Goal: Register for event/course

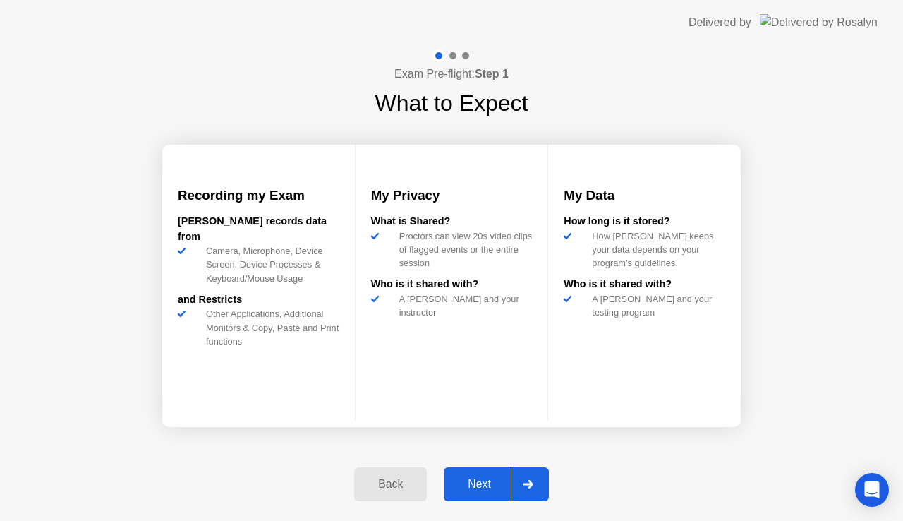
click at [459, 478] on div "Next" at bounding box center [479, 484] width 63 height 13
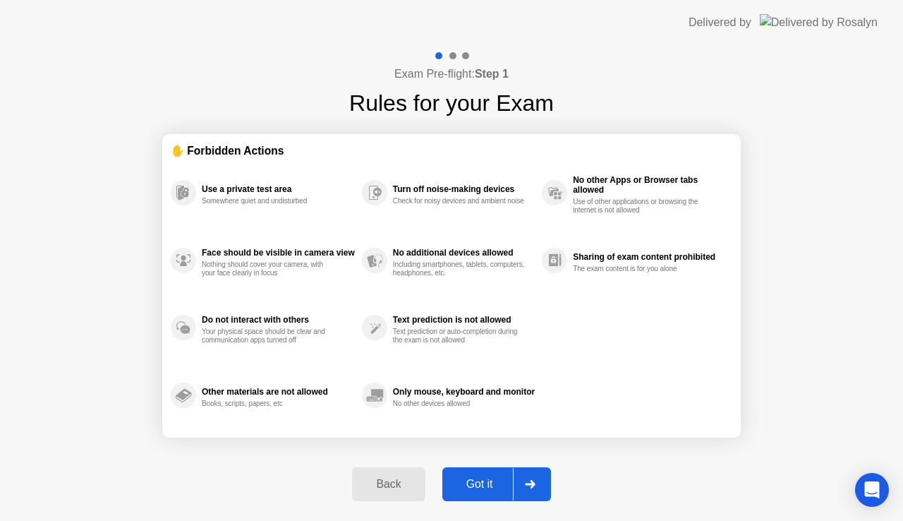
click at [486, 478] on div "Got it" at bounding box center [480, 484] width 66 height 13
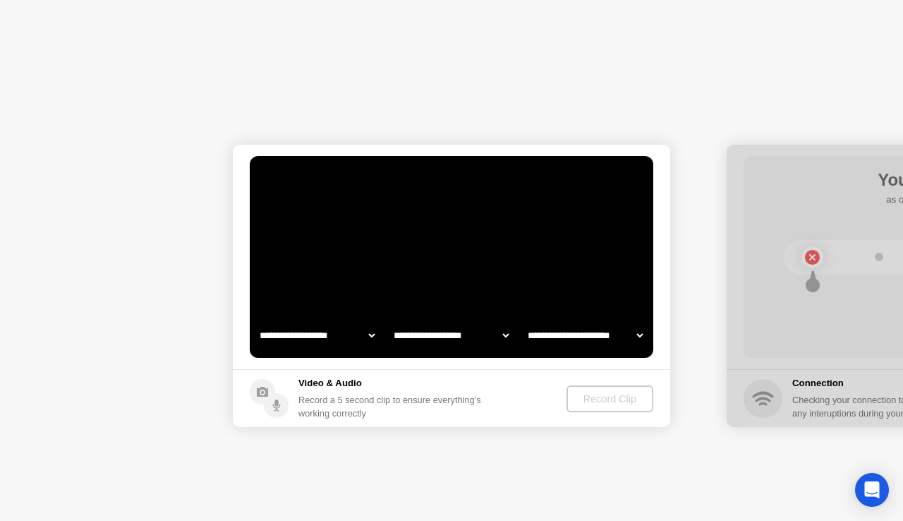
select select "**********"
select select "*******"
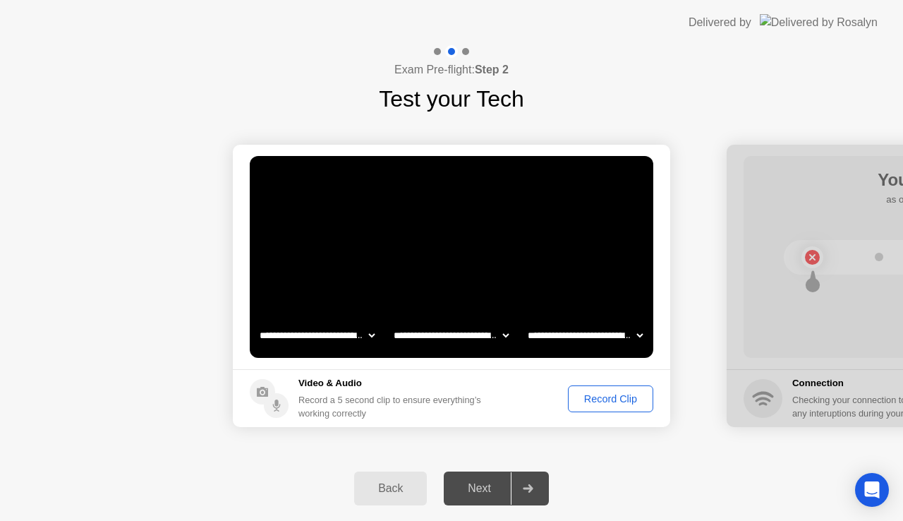
click at [611, 393] on div "Record Clip" at bounding box center [611, 398] width 76 height 11
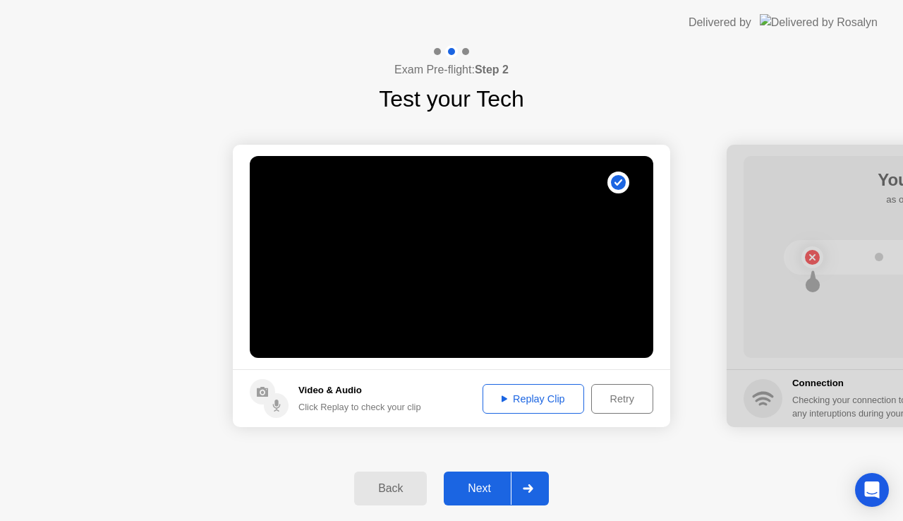
click at [545, 397] on div "Replay Clip" at bounding box center [534, 398] width 92 height 11
click at [469, 483] on div "Next" at bounding box center [479, 488] width 63 height 13
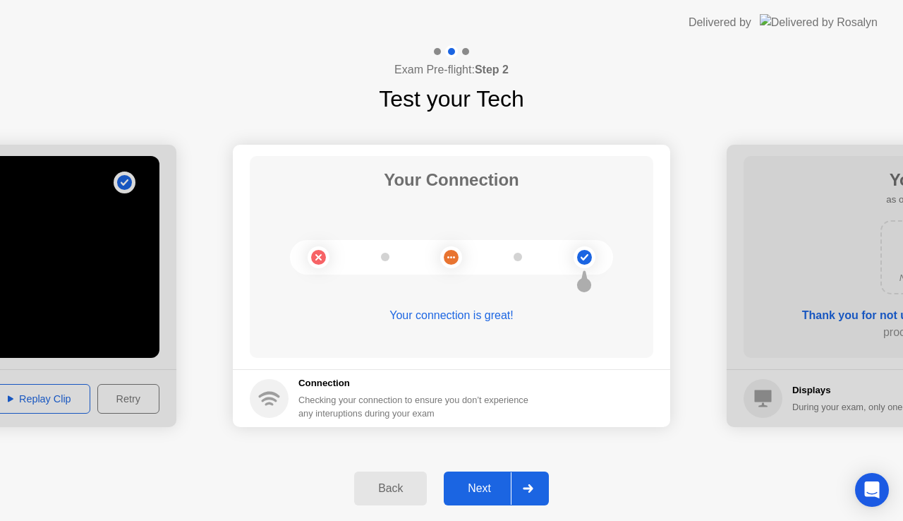
click at [488, 482] on div "Next" at bounding box center [479, 488] width 63 height 13
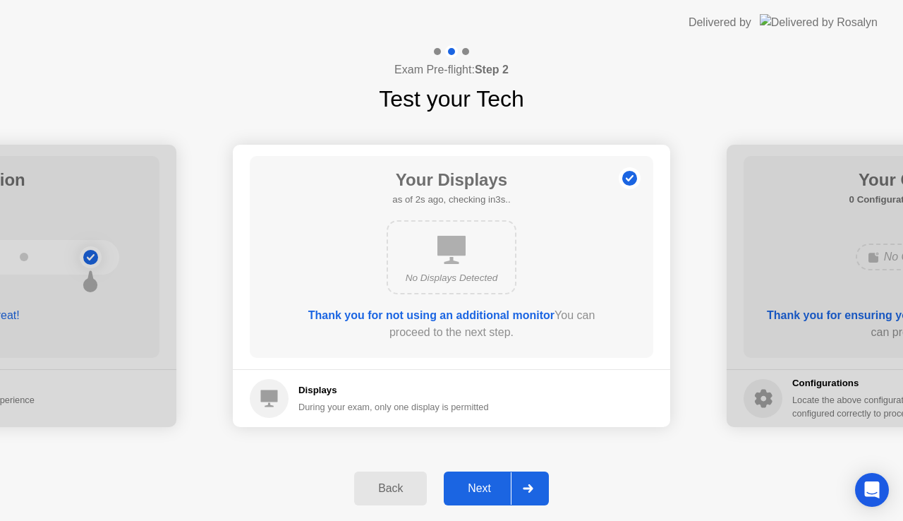
click at [488, 482] on div "Next" at bounding box center [479, 488] width 63 height 13
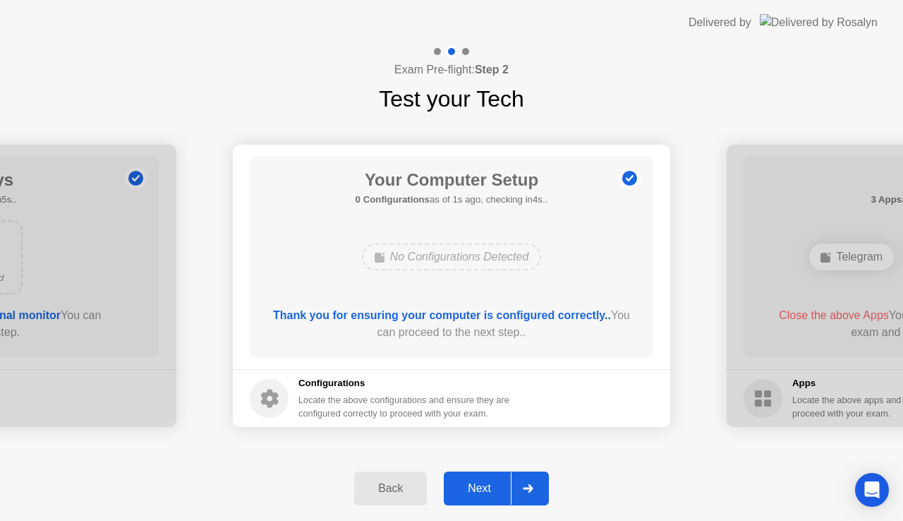
click at [488, 482] on div "Next" at bounding box center [479, 488] width 63 height 13
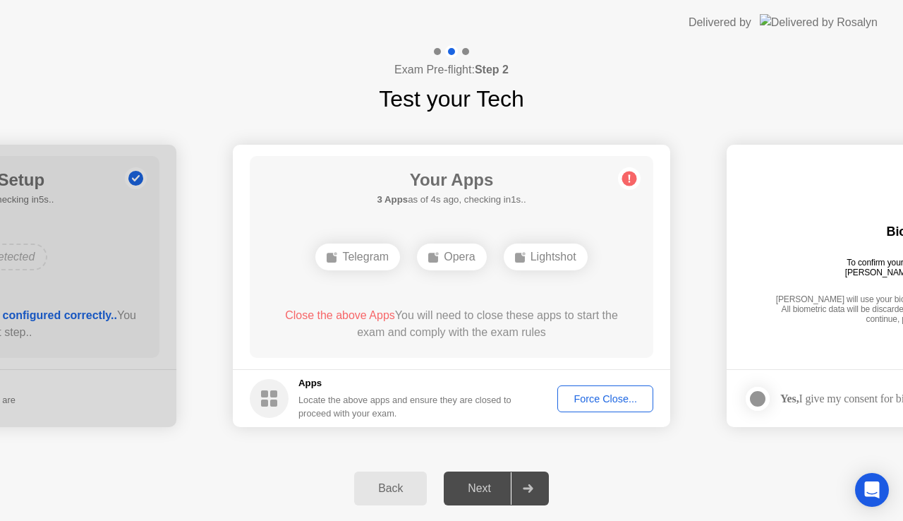
click at [591, 397] on div "Force Close..." at bounding box center [605, 398] width 86 height 11
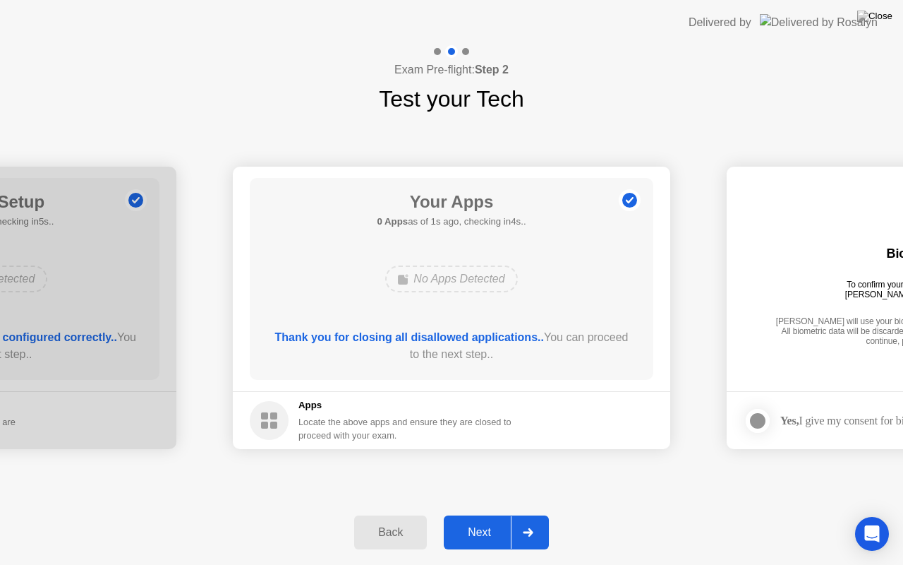
click at [495, 520] on div "Next" at bounding box center [479, 532] width 63 height 13
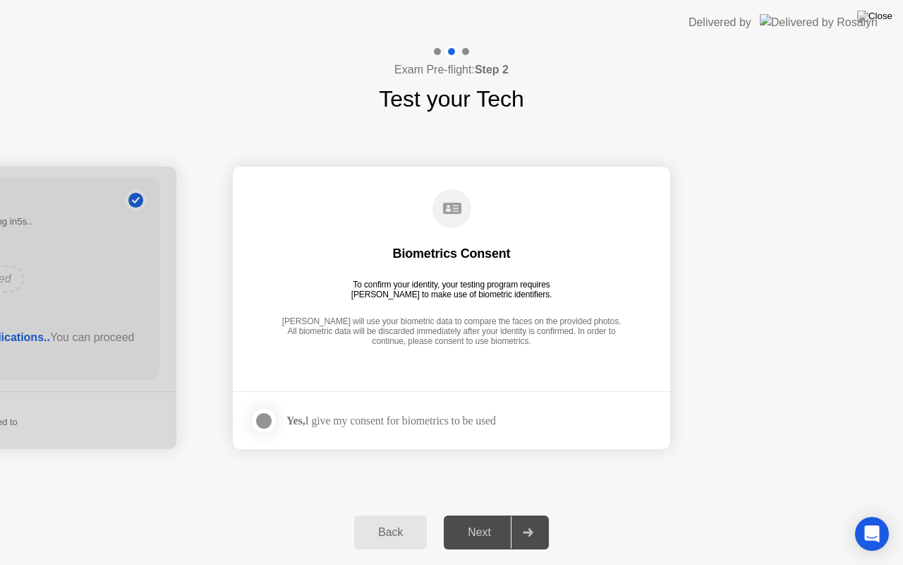
click at [405, 421] on div "Yes, I give my consent for biometrics to be used" at bounding box center [391, 420] width 210 height 13
click at [262, 418] on div at bounding box center [263, 420] width 17 height 17
click at [486, 520] on div "Next" at bounding box center [479, 532] width 63 height 13
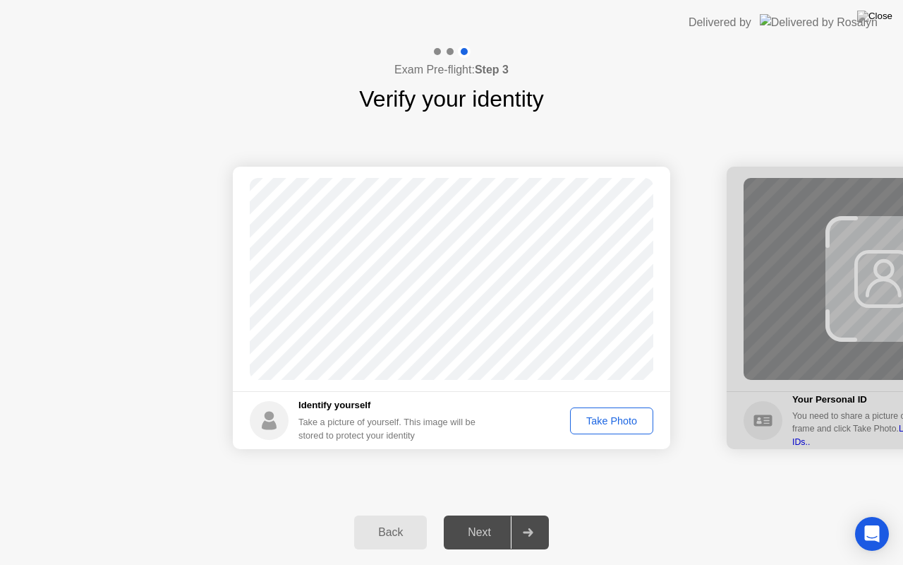
click at [612, 409] on button "Take Photo" at bounding box center [611, 420] width 83 height 27
click at [487, 520] on div "Next" at bounding box center [479, 532] width 63 height 13
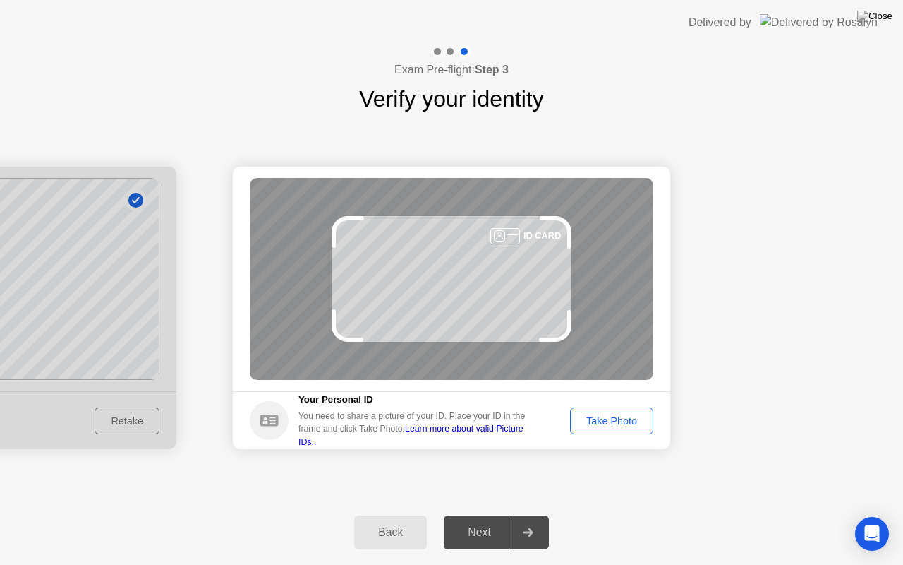
click at [605, 418] on div "Take Photo" at bounding box center [611, 420] width 73 height 11
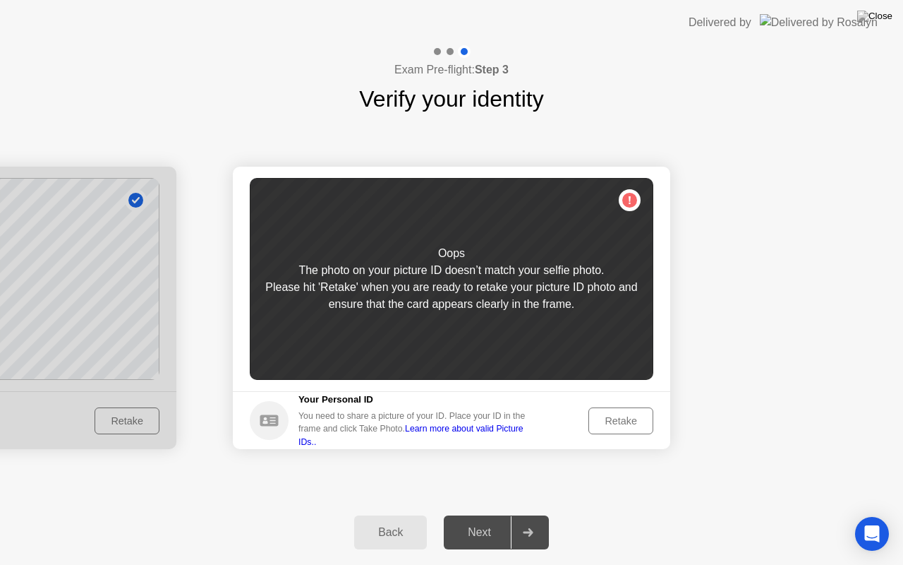
click at [628, 420] on div "Retake" at bounding box center [620, 420] width 55 height 11
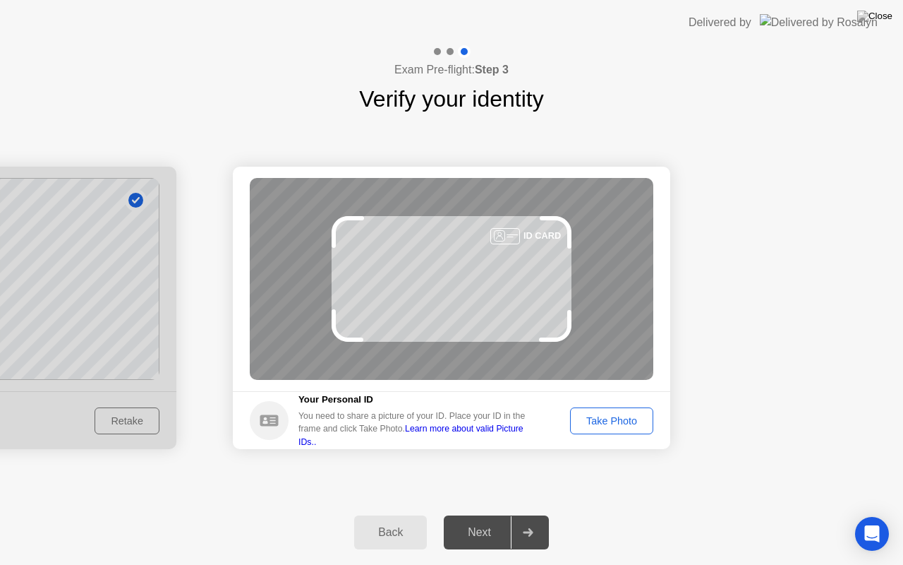
click at [624, 423] on div "Take Photo" at bounding box center [611, 420] width 73 height 11
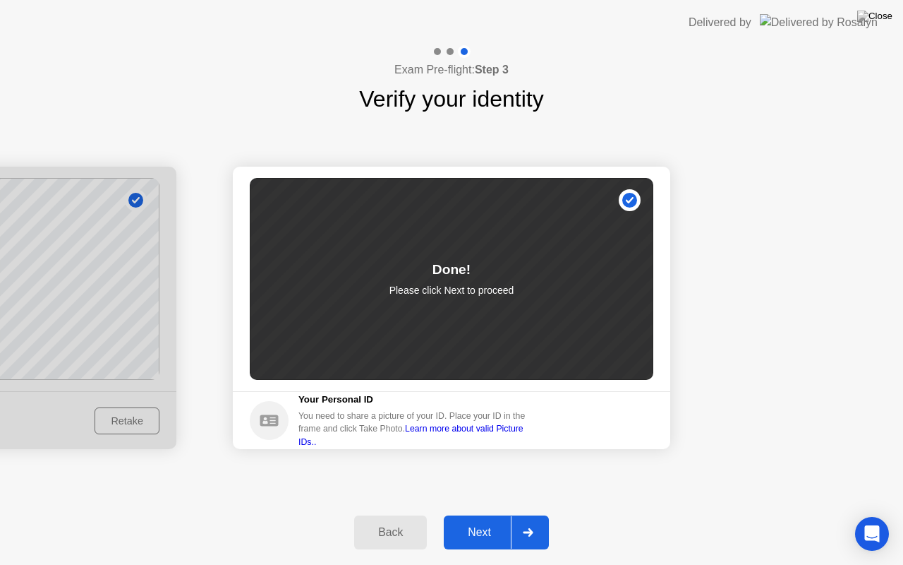
click at [483, 520] on div "Next" at bounding box center [479, 532] width 63 height 13
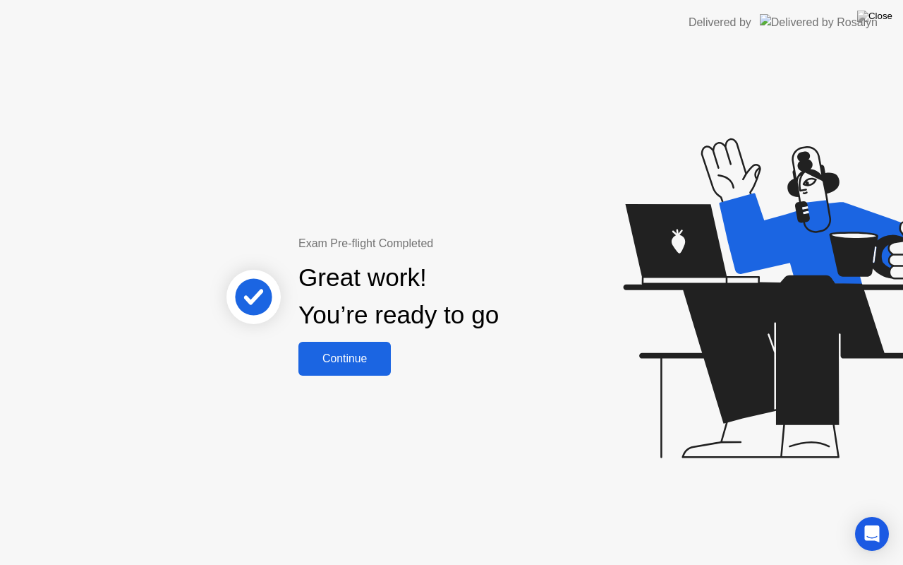
click at [338, 360] on div "Continue" at bounding box center [345, 358] width 84 height 13
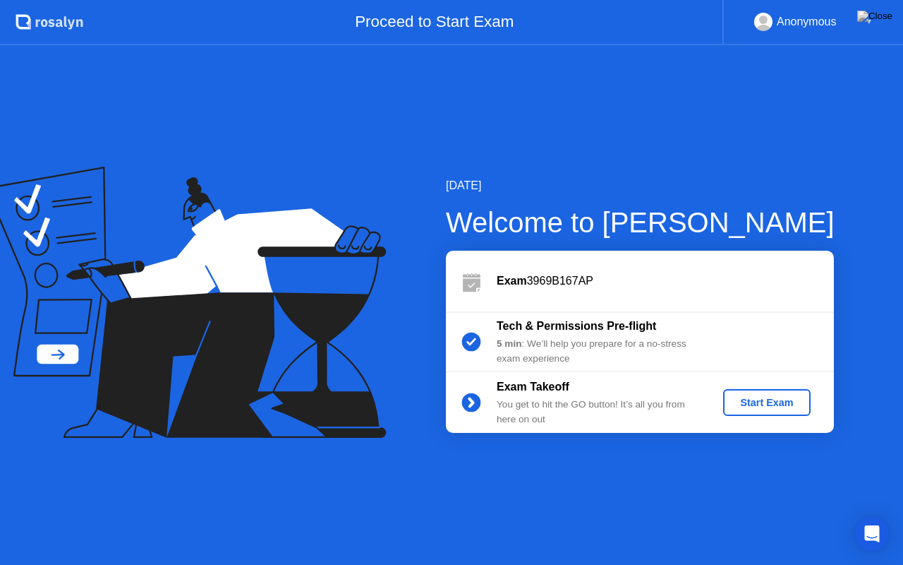
drag, startPoint x: 772, startPoint y: 402, endPoint x: 888, endPoint y: 320, distance: 141.3
click at [888, 320] on div "August 23, 2025 Welcome to Rosalyn Exam 3969B167AP Tech & Permissions Pre-fligh…" at bounding box center [451, 304] width 903 height 519
click at [762, 402] on div "Start Exam" at bounding box center [767, 402] width 76 height 11
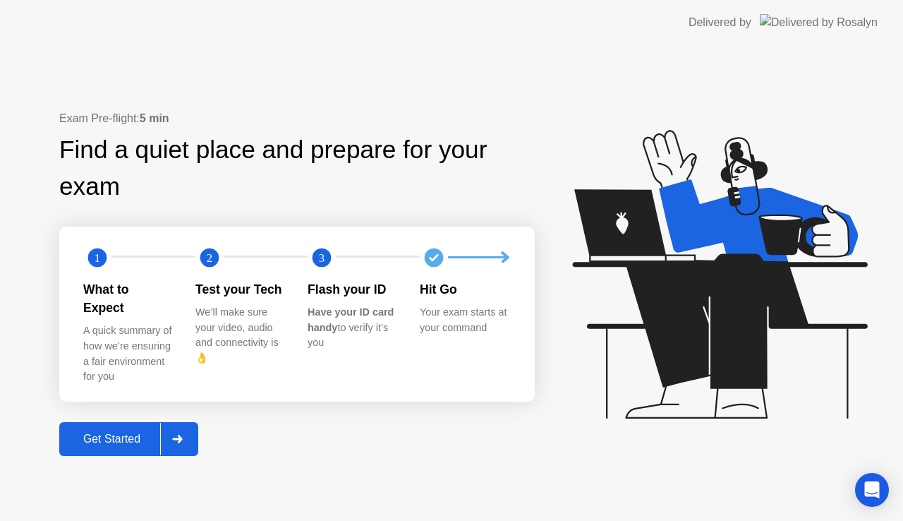
click at [126, 433] on div "Get Started" at bounding box center [112, 439] width 97 height 13
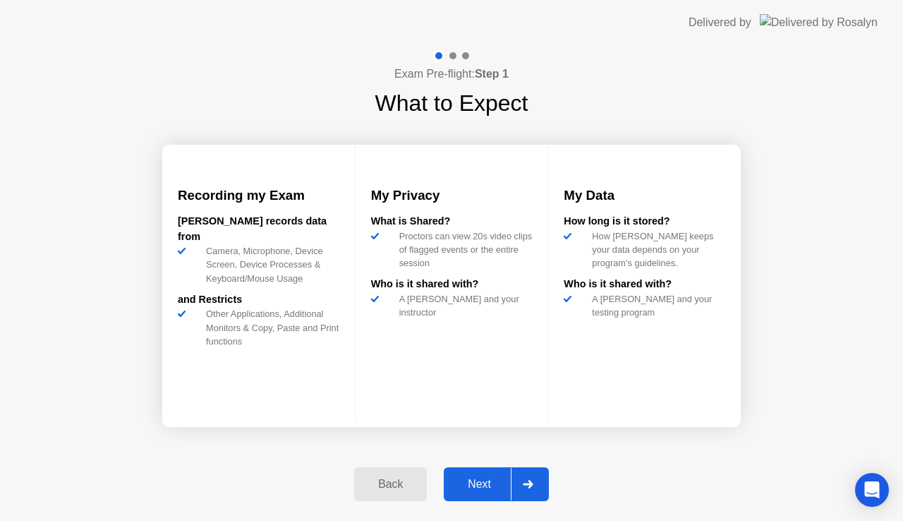
click at [497, 479] on div "Next" at bounding box center [479, 484] width 63 height 13
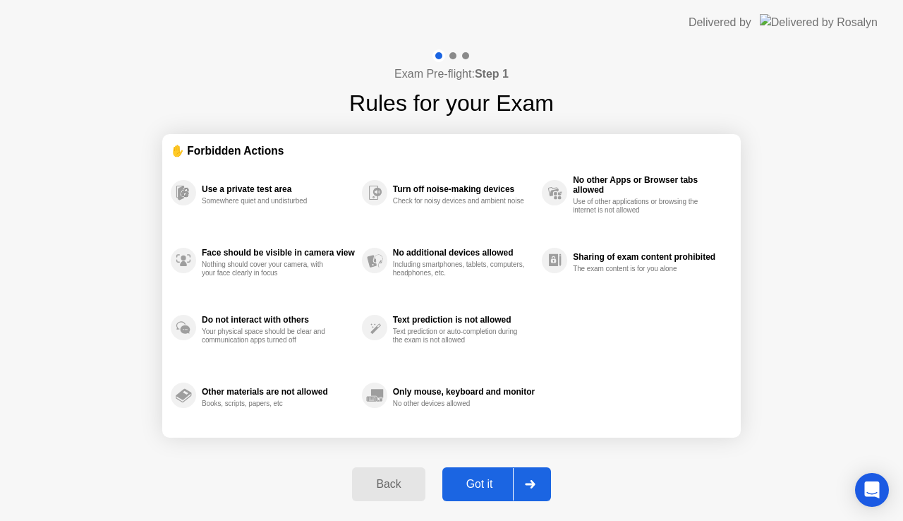
click at [497, 479] on div "Got it" at bounding box center [480, 484] width 66 height 13
select select "**********"
select select "*******"
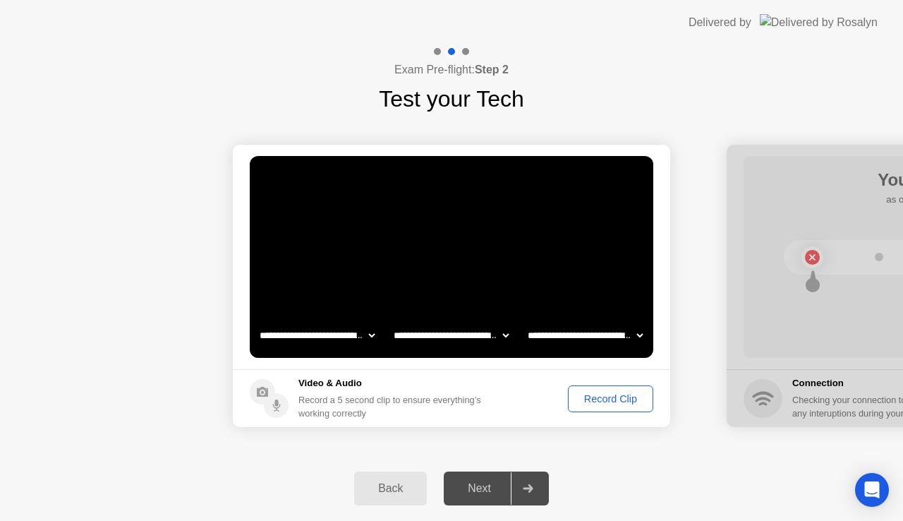
click at [622, 402] on div "Record Clip" at bounding box center [611, 398] width 76 height 11
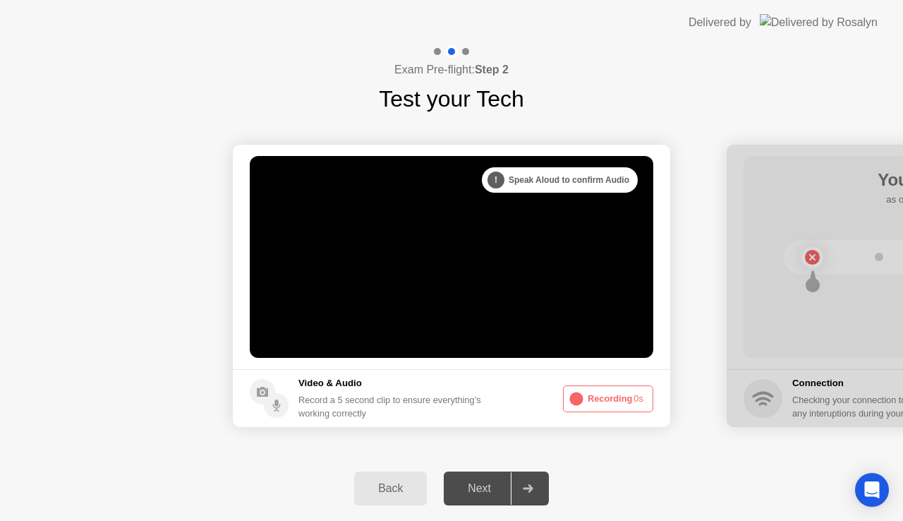
click at [624, 393] on button "Recording 0s" at bounding box center [608, 398] width 90 height 27
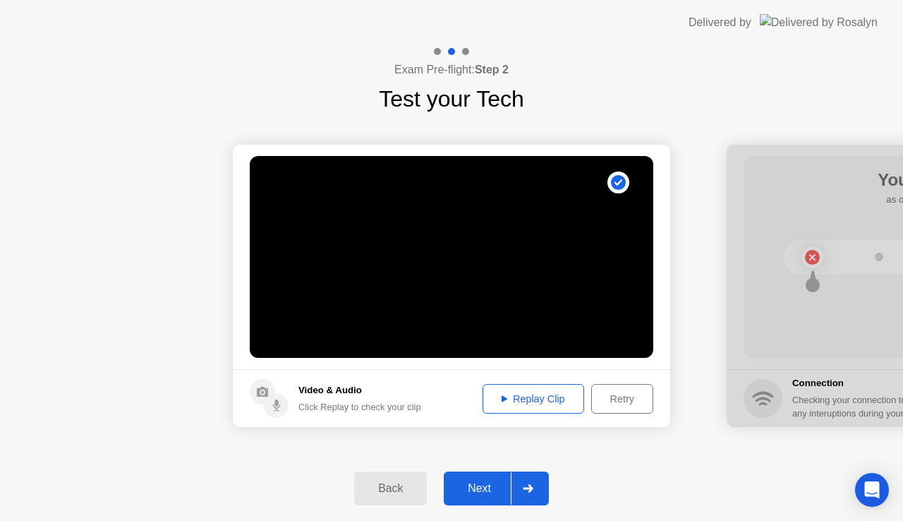
click at [634, 390] on button "Retry" at bounding box center [622, 399] width 62 height 30
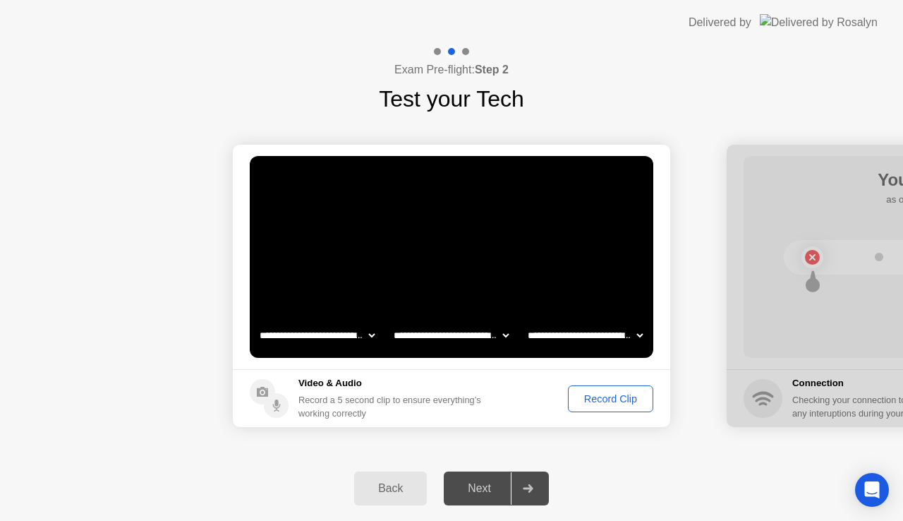
click at [634, 390] on button "Record Clip" at bounding box center [610, 398] width 85 height 27
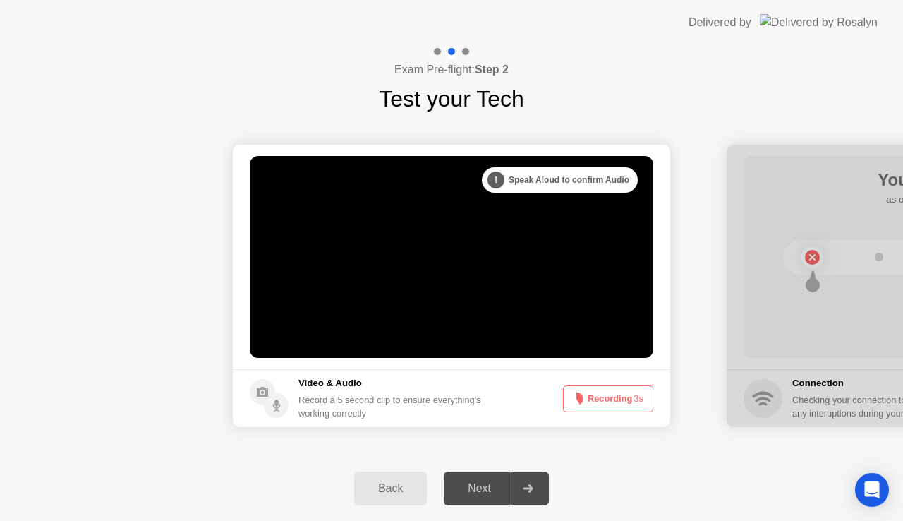
click at [625, 392] on button "Recording 3s" at bounding box center [608, 398] width 90 height 27
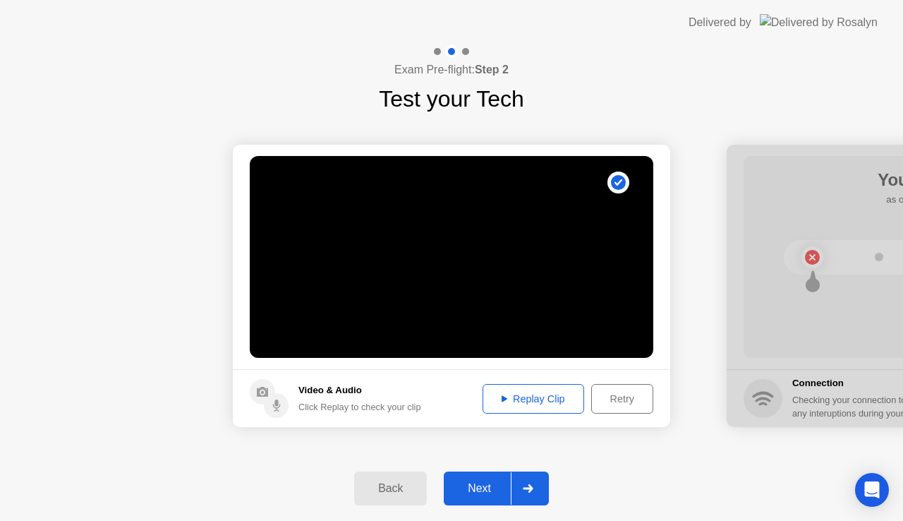
click at [488, 384] on button "Replay Clip" at bounding box center [534, 399] width 102 height 30
click at [610, 393] on div "Retry" at bounding box center [622, 398] width 52 height 11
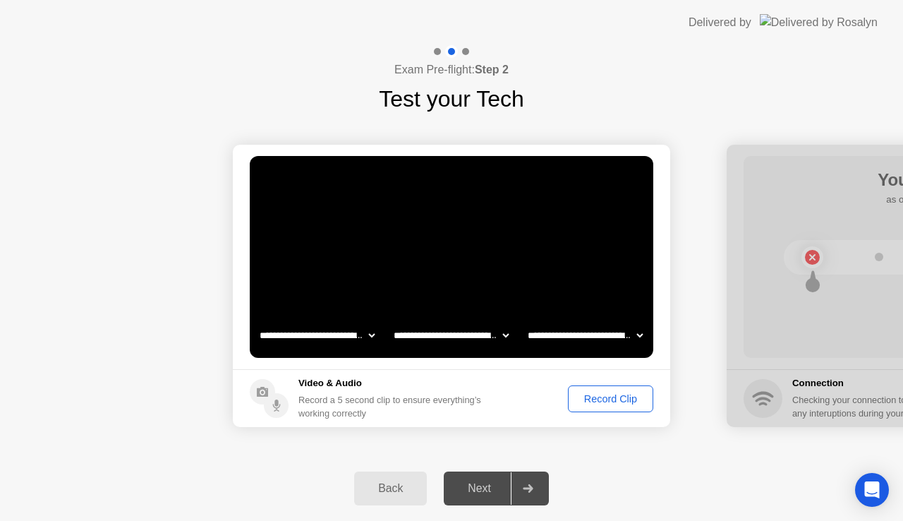
click at [612, 402] on div "Record Clip" at bounding box center [611, 398] width 76 height 11
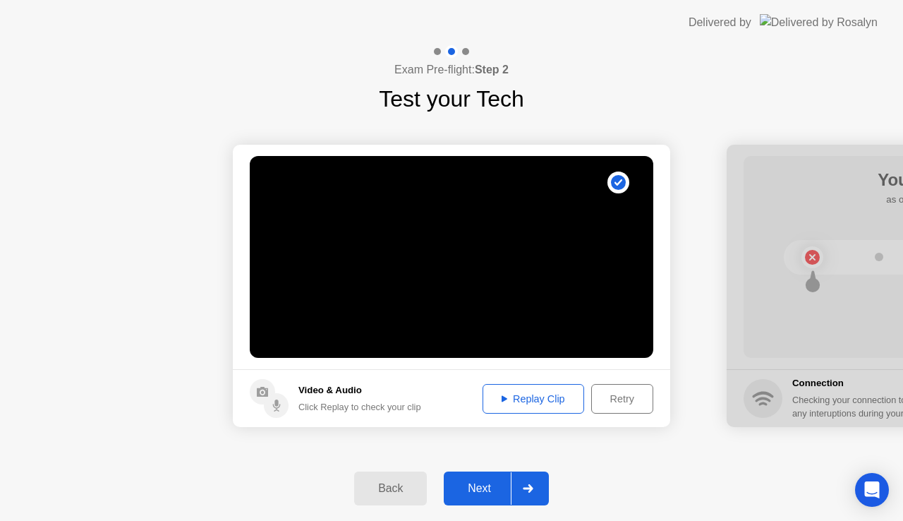
click at [506, 483] on div "Next" at bounding box center [479, 488] width 63 height 13
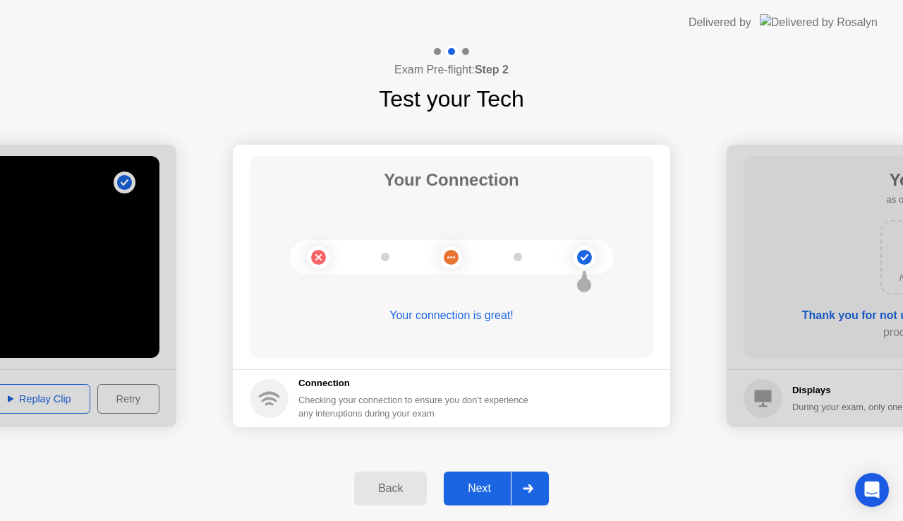
click at [497, 482] on div "Next" at bounding box center [479, 488] width 63 height 13
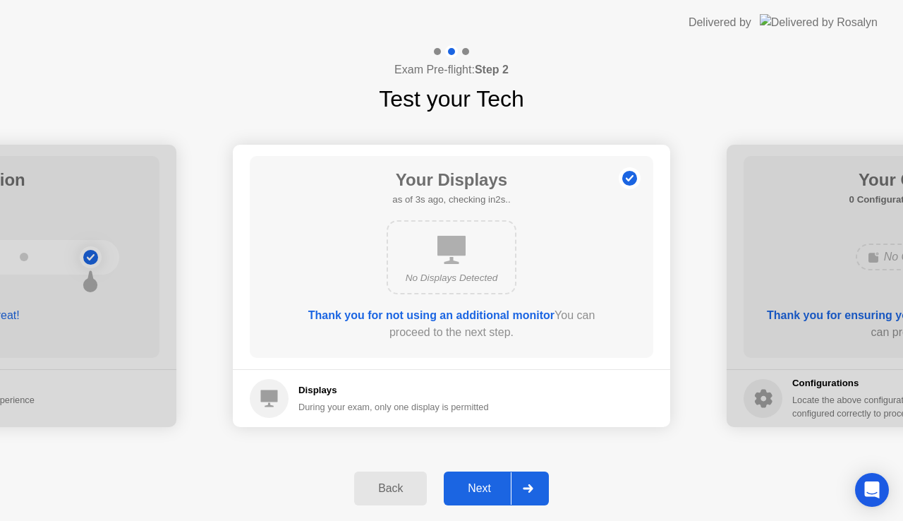
click at [473, 489] on div "Next" at bounding box center [479, 488] width 63 height 13
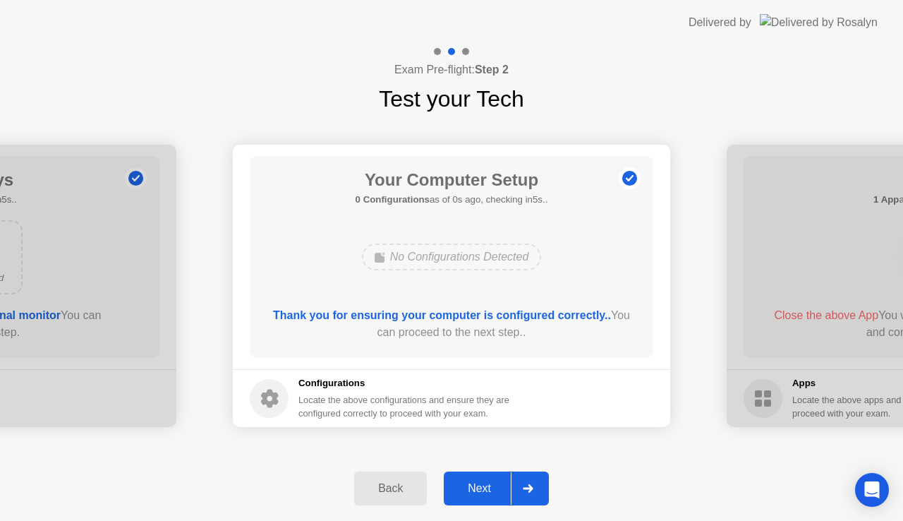
click at [473, 489] on div "Next" at bounding box center [479, 488] width 63 height 13
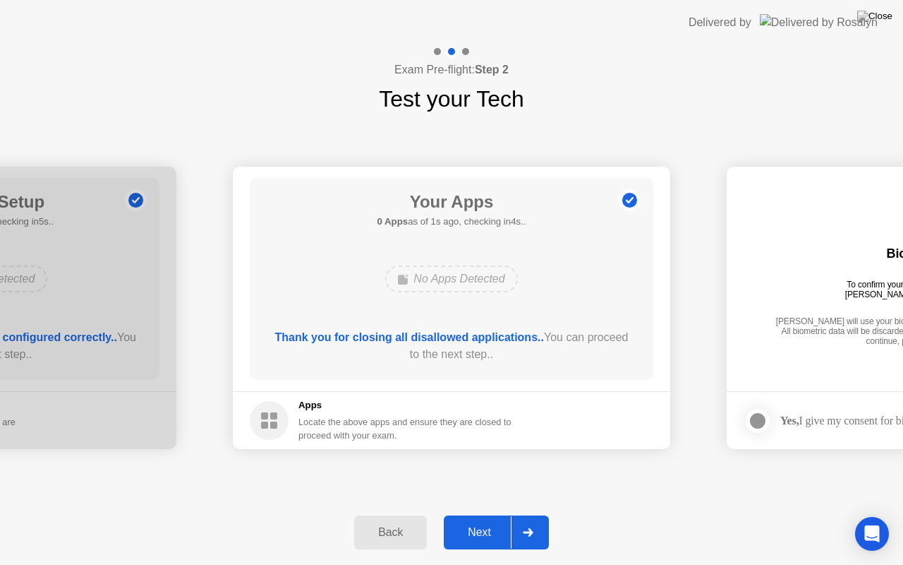
click at [485, 520] on button "Next" at bounding box center [496, 532] width 105 height 34
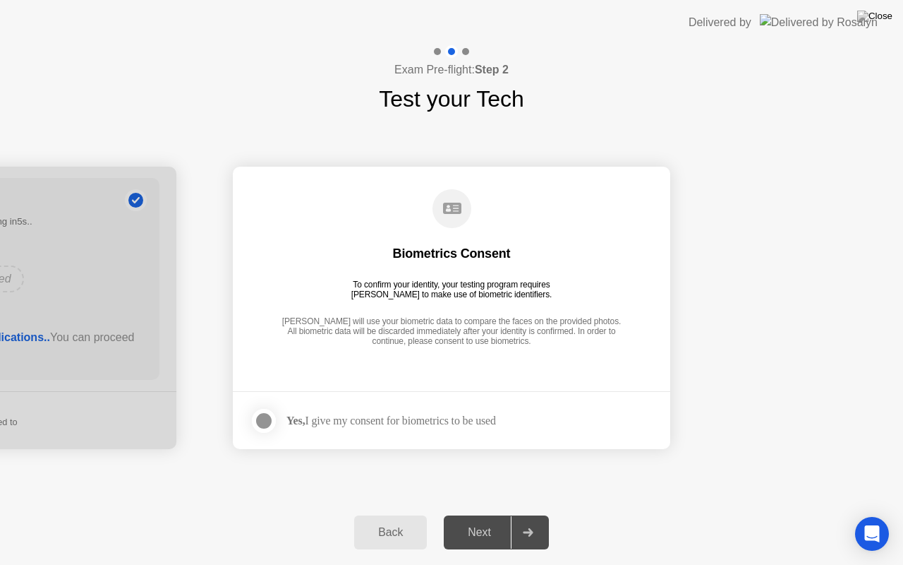
click at [270, 420] on div at bounding box center [263, 420] width 17 height 17
click at [471, 520] on div "Next" at bounding box center [479, 532] width 63 height 13
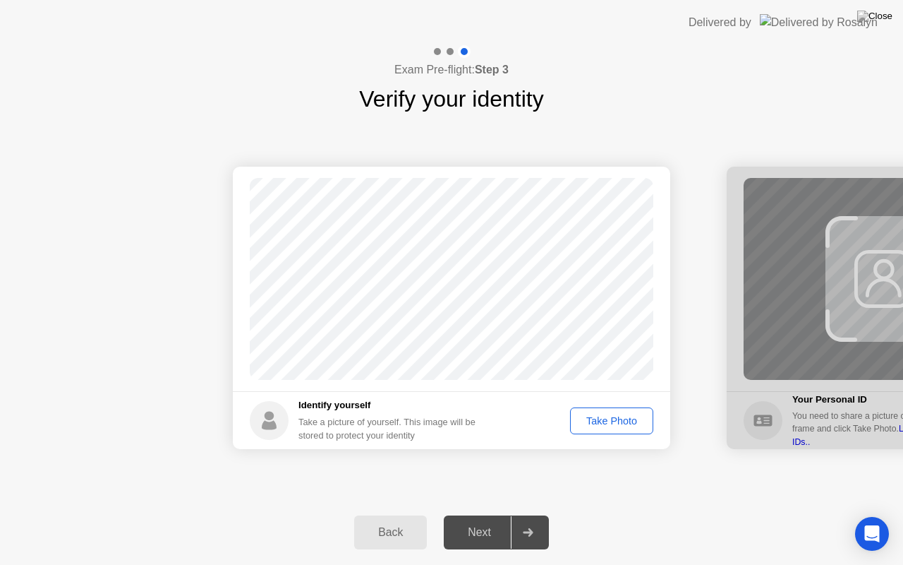
click at [603, 420] on div "Take Photo" at bounding box center [611, 420] width 73 height 11
click at [480, 520] on div "Next" at bounding box center [479, 532] width 63 height 13
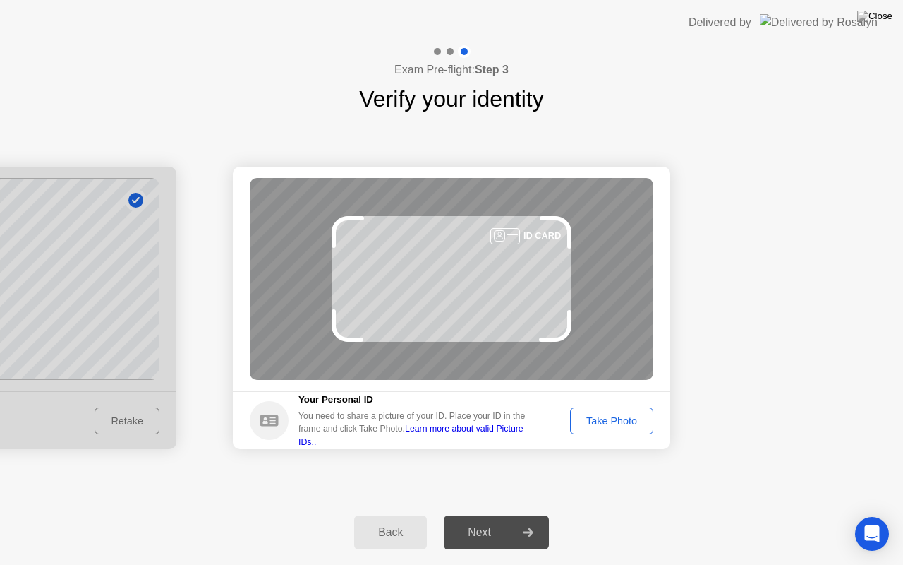
click at [608, 416] on div "Take Photo" at bounding box center [611, 420] width 73 height 11
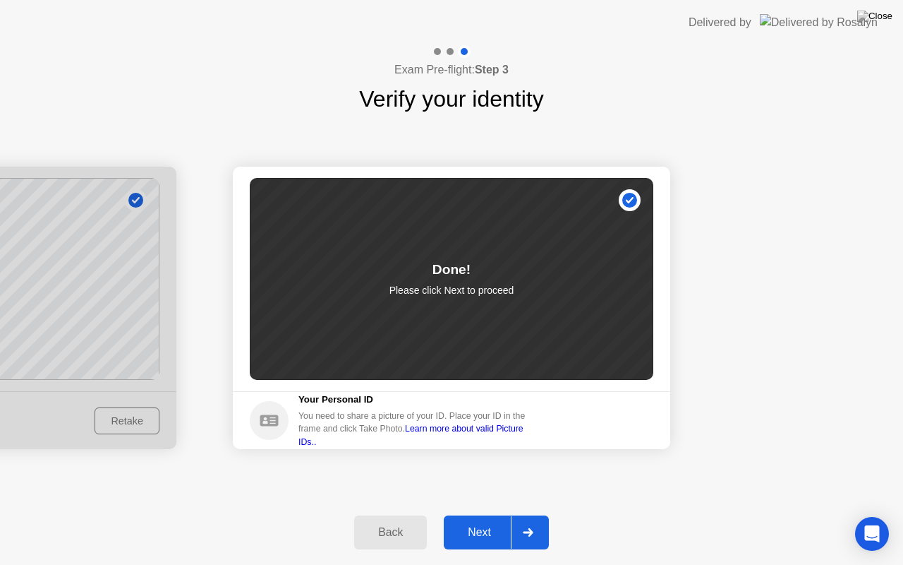
click at [500, 520] on div "Next" at bounding box center [479, 532] width 63 height 13
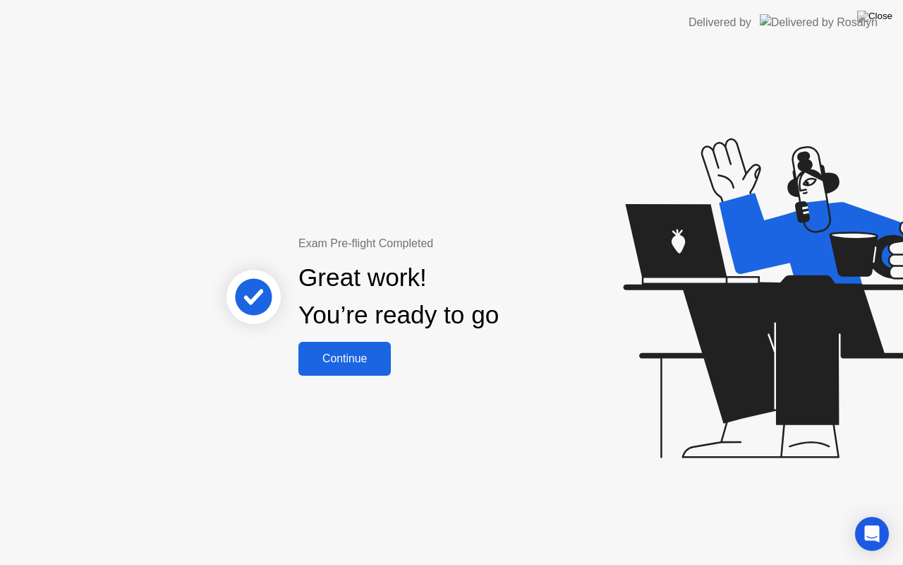
click at [347, 374] on button "Continue" at bounding box center [344, 359] width 92 height 34
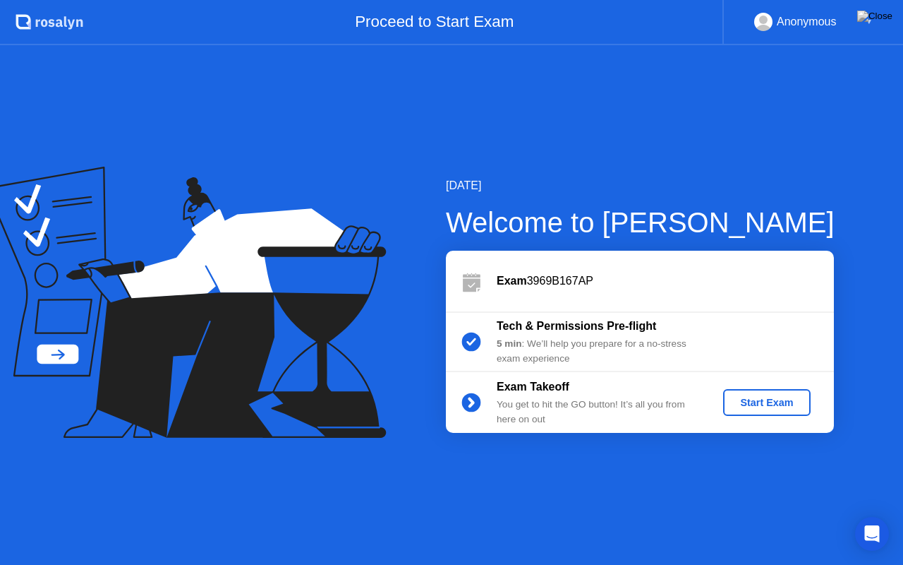
click at [748, 393] on button "Start Exam" at bounding box center [766, 402] width 87 height 27
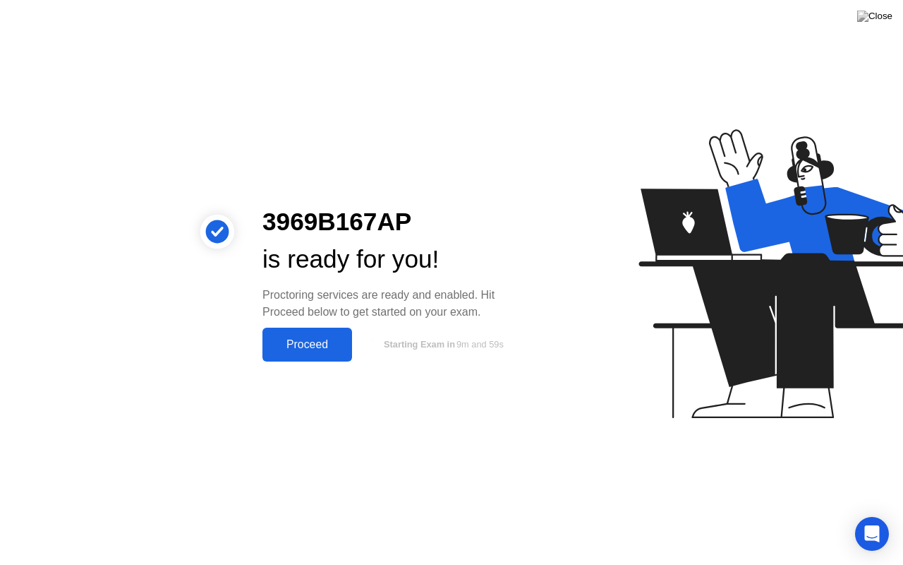
click at [293, 338] on div "Proceed" at bounding box center [307, 344] width 81 height 13
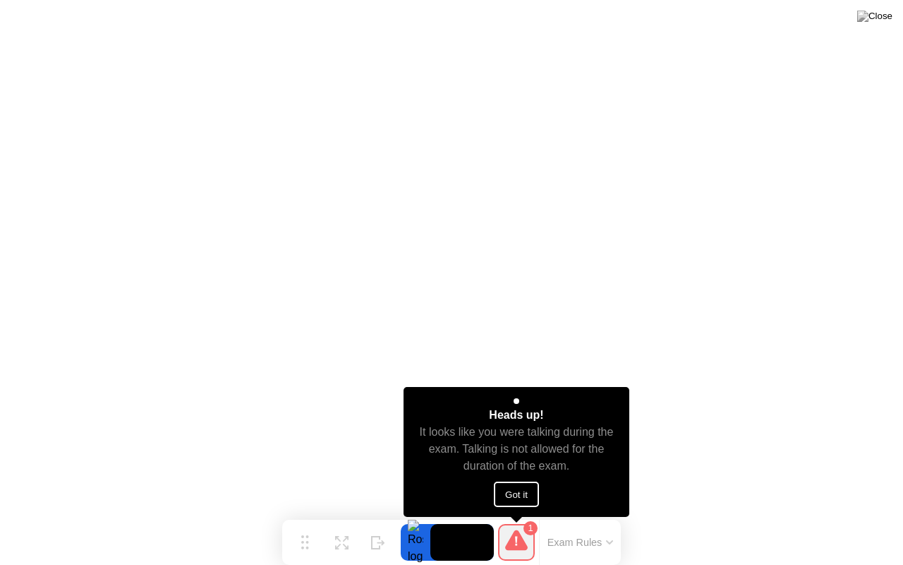
click at [514, 494] on button "Got it" at bounding box center [516, 493] width 45 height 25
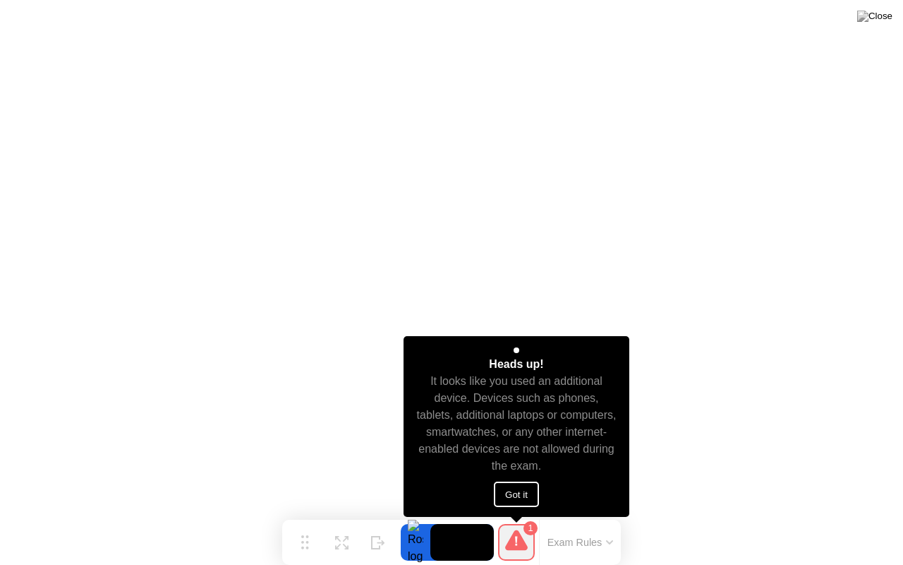
click at [514, 494] on button "Got it" at bounding box center [516, 493] width 45 height 25
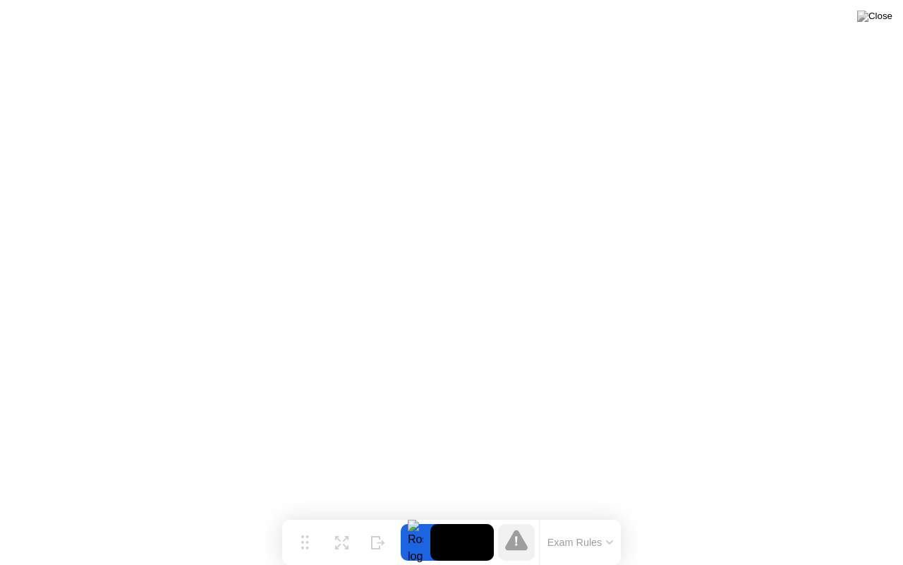
click at [524, 520] on icon at bounding box center [516, 539] width 23 height 20
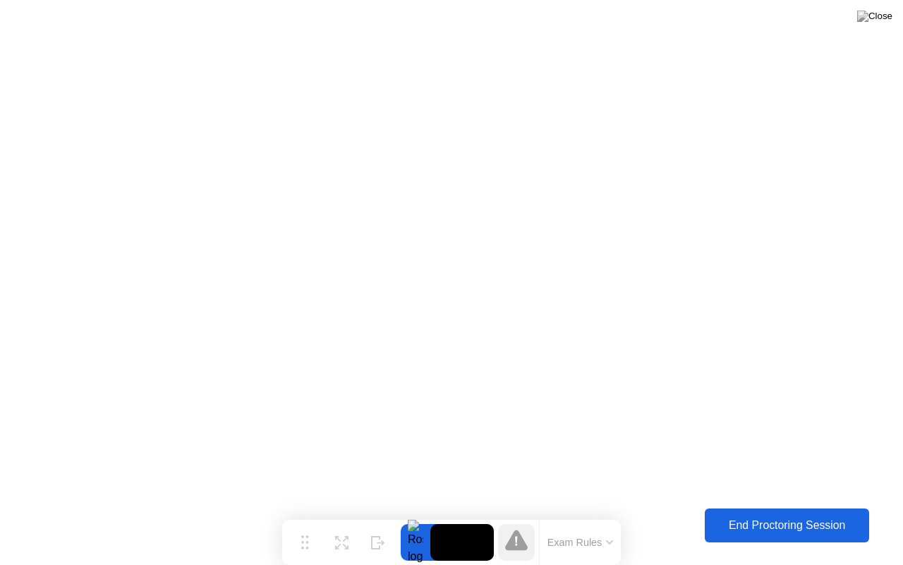
click at [751, 514] on button "End Proctoring Session" at bounding box center [786, 525] width 165 height 34
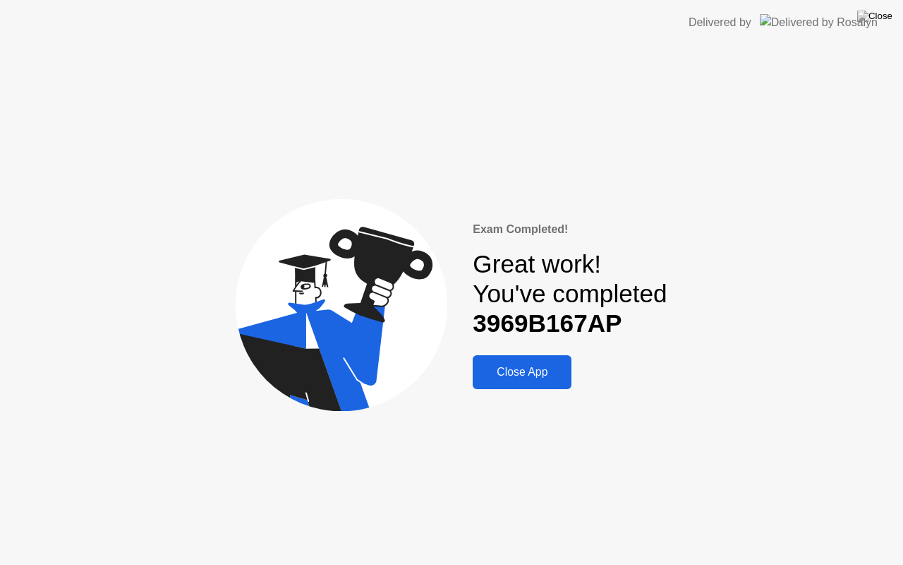
click at [527, 366] on div "Close App" at bounding box center [522, 372] width 90 height 13
